Goal: Task Accomplishment & Management: Use online tool/utility

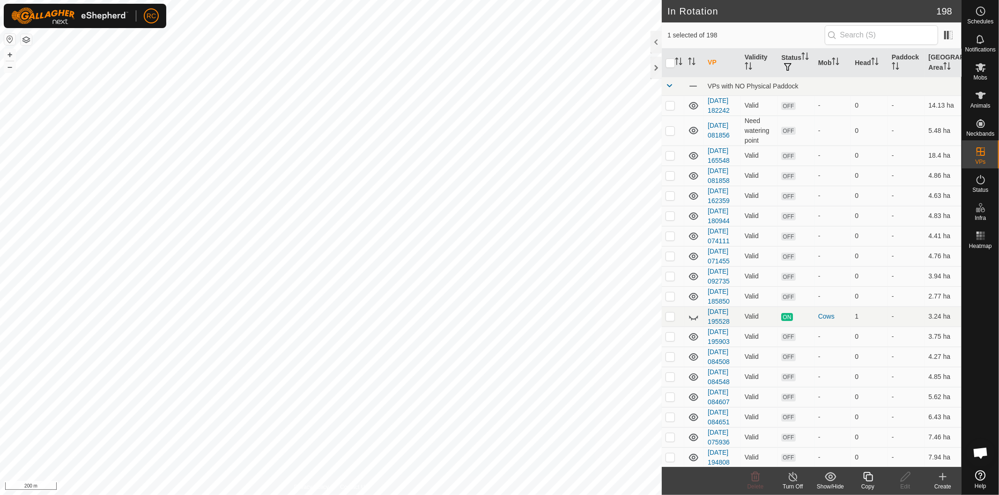
click at [872, 483] on div "Copy" at bounding box center [867, 487] width 37 height 8
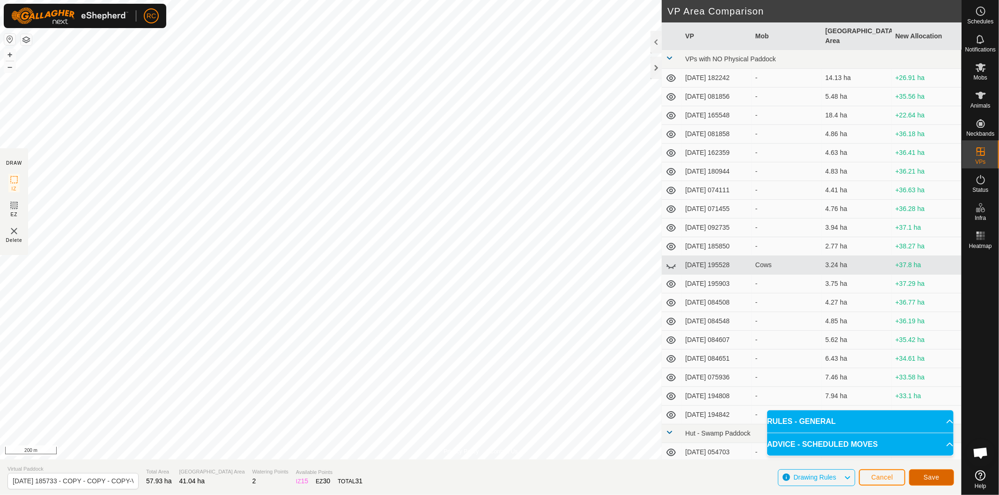
click at [928, 482] on button "Save" at bounding box center [931, 478] width 45 height 16
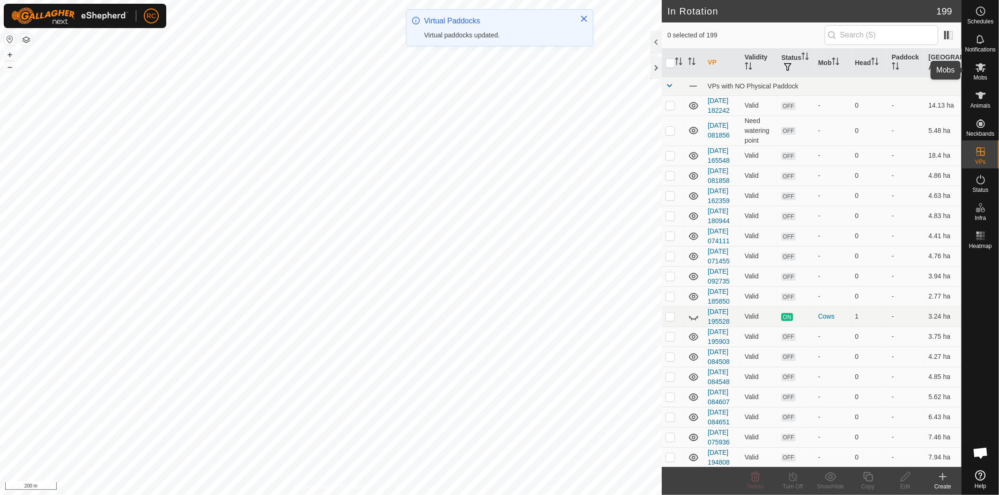
click at [981, 71] on icon at bounding box center [980, 67] width 11 height 11
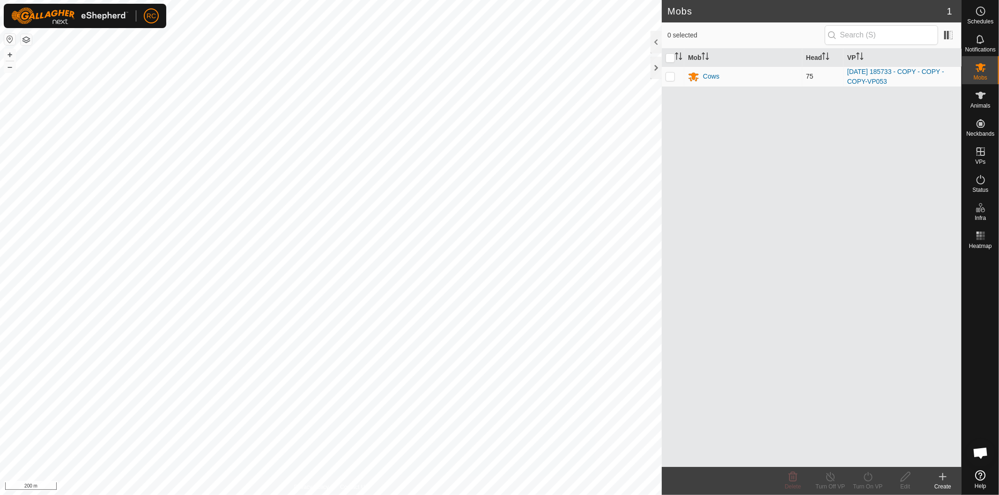
click at [667, 78] on p-checkbox at bounding box center [669, 76] width 9 height 7
checkbox input "true"
click at [868, 486] on div "Turn On VP" at bounding box center [867, 487] width 37 height 8
click at [873, 464] on link "Now" at bounding box center [895, 457] width 93 height 19
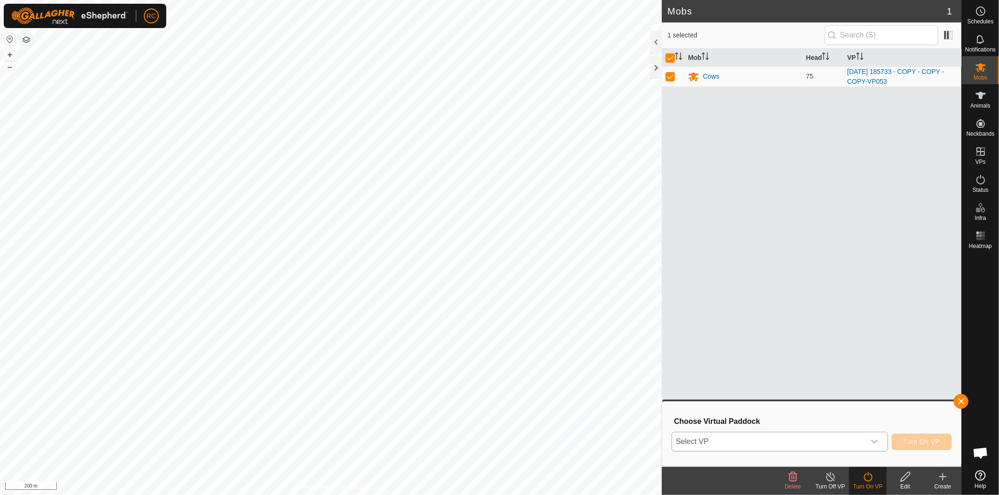
click at [855, 446] on span "Select VP" at bounding box center [768, 442] width 193 height 19
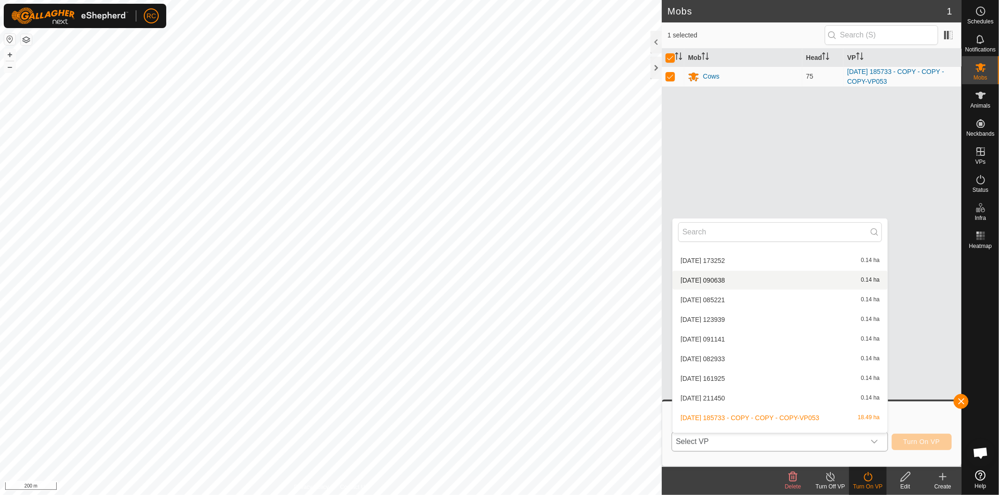
scroll to position [3829, 0]
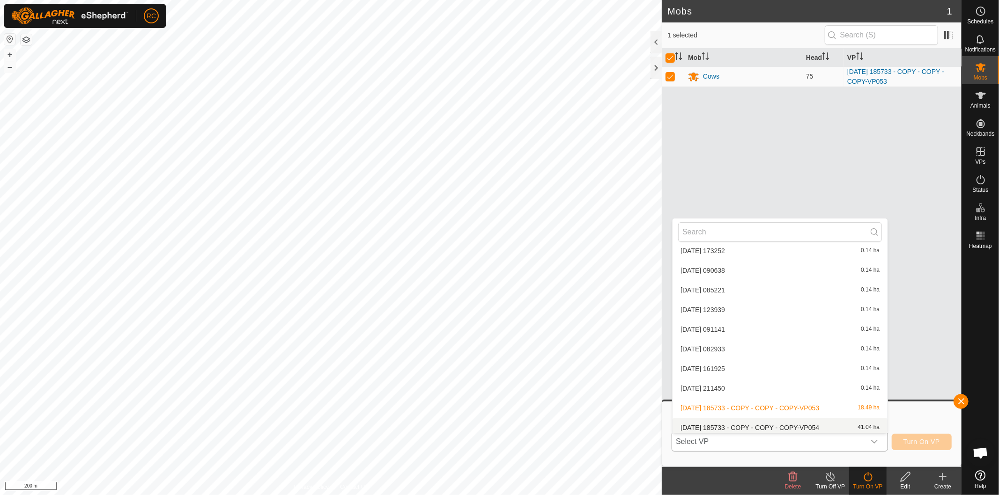
click at [781, 423] on li "2025-08-11 185733 - COPY - COPY - COPY-VP054 41.04 ha" at bounding box center [779, 428] width 215 height 19
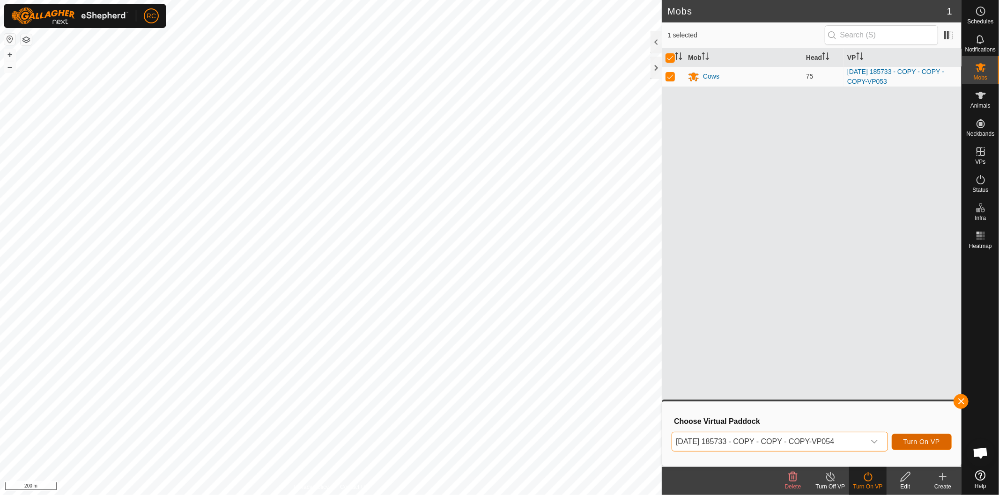
click at [917, 436] on button "Turn On VP" at bounding box center [921, 442] width 60 height 16
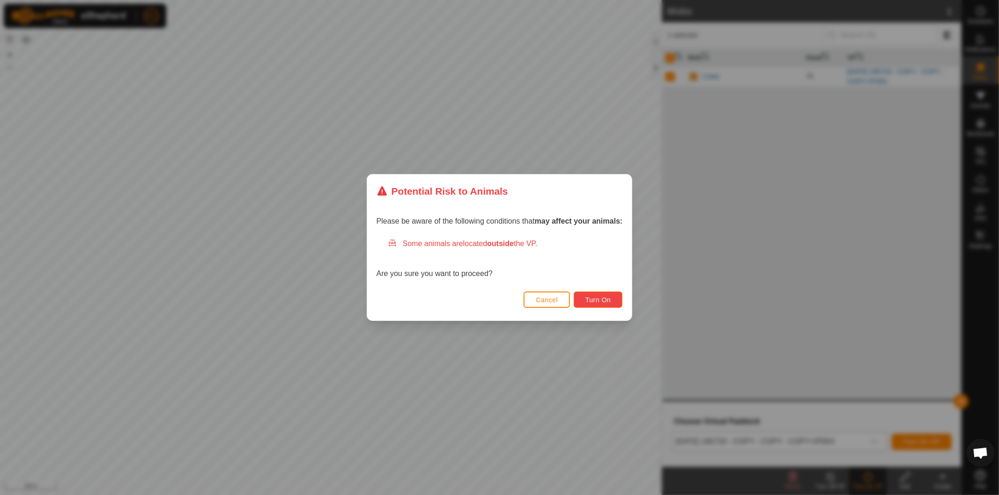
click at [614, 298] on button "Turn On" at bounding box center [598, 300] width 49 height 16
